Goal: Task Accomplishment & Management: Complete application form

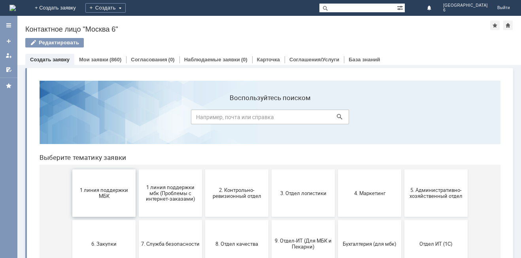
click at [95, 191] on span "1 линия поддержки МБК" at bounding box center [104, 193] width 59 height 12
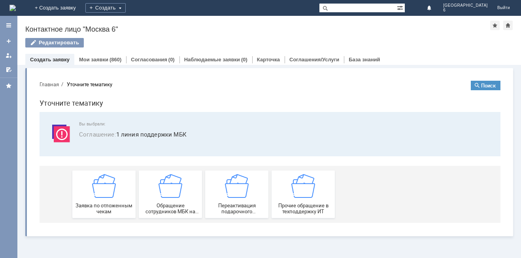
click at [113, 197] on img at bounding box center [104, 186] width 24 height 24
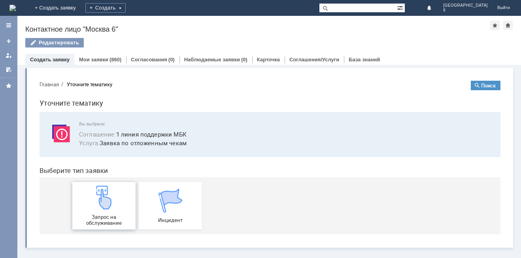
click at [103, 201] on img at bounding box center [104, 197] width 24 height 24
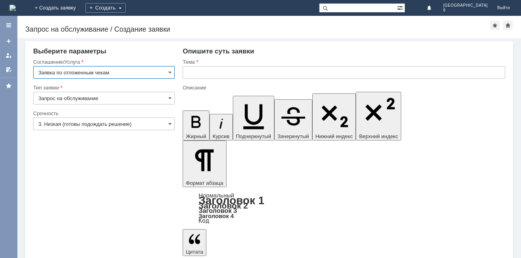
click at [172, 121] on input "3. Низкая (готовы подождать решение)" at bounding box center [104, 123] width 142 height 13
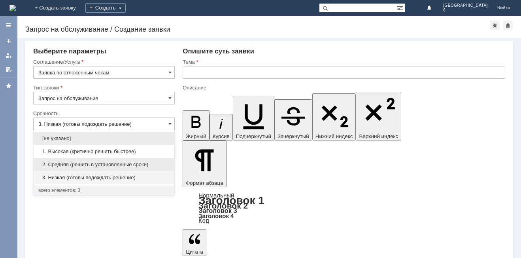
click at [100, 162] on span "2. Средняя (решить в установленные сроки)" at bounding box center [103, 164] width 131 height 6
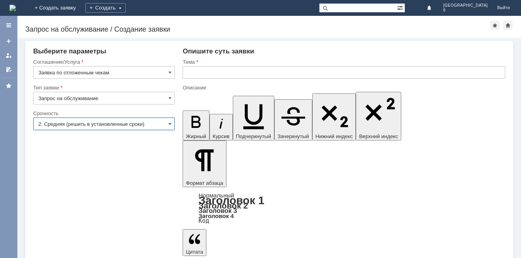
type input "2. Средняя (решить в установленные сроки)"
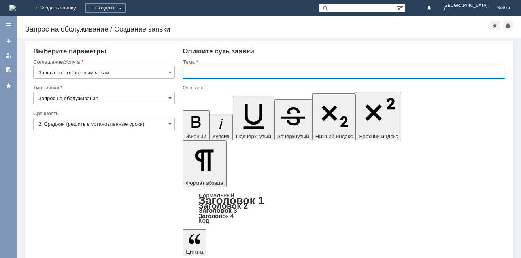
click at [190, 68] on input "text" at bounding box center [344, 72] width 323 height 13
type input "отложенные чеки [DATE]"
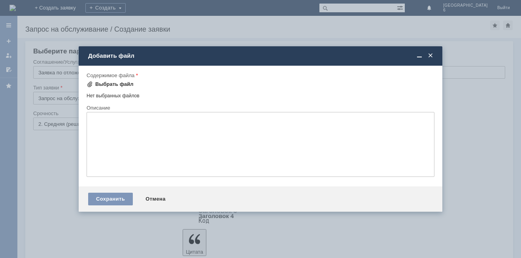
click at [89, 84] on span at bounding box center [90, 84] width 6 height 6
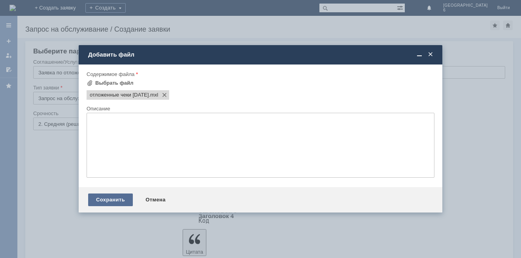
click at [107, 201] on div "Сохранить" at bounding box center [110, 199] width 45 height 13
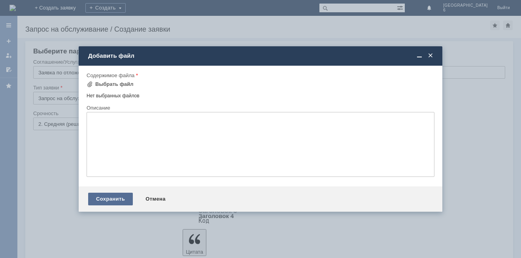
click at [108, 203] on div "Сохранить" at bounding box center [110, 199] width 45 height 13
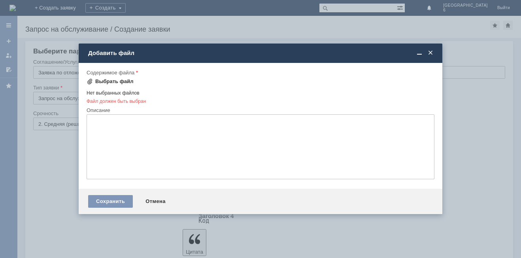
click at [88, 82] on span at bounding box center [90, 81] width 6 height 6
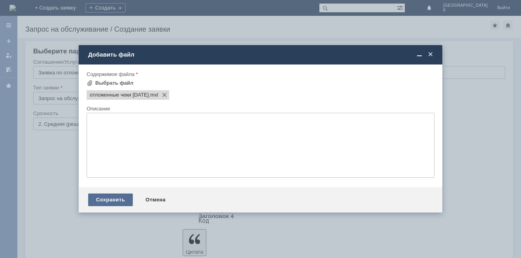
click at [114, 200] on div "Сохранить" at bounding box center [110, 199] width 45 height 13
